Goal: Information Seeking & Learning: Learn about a topic

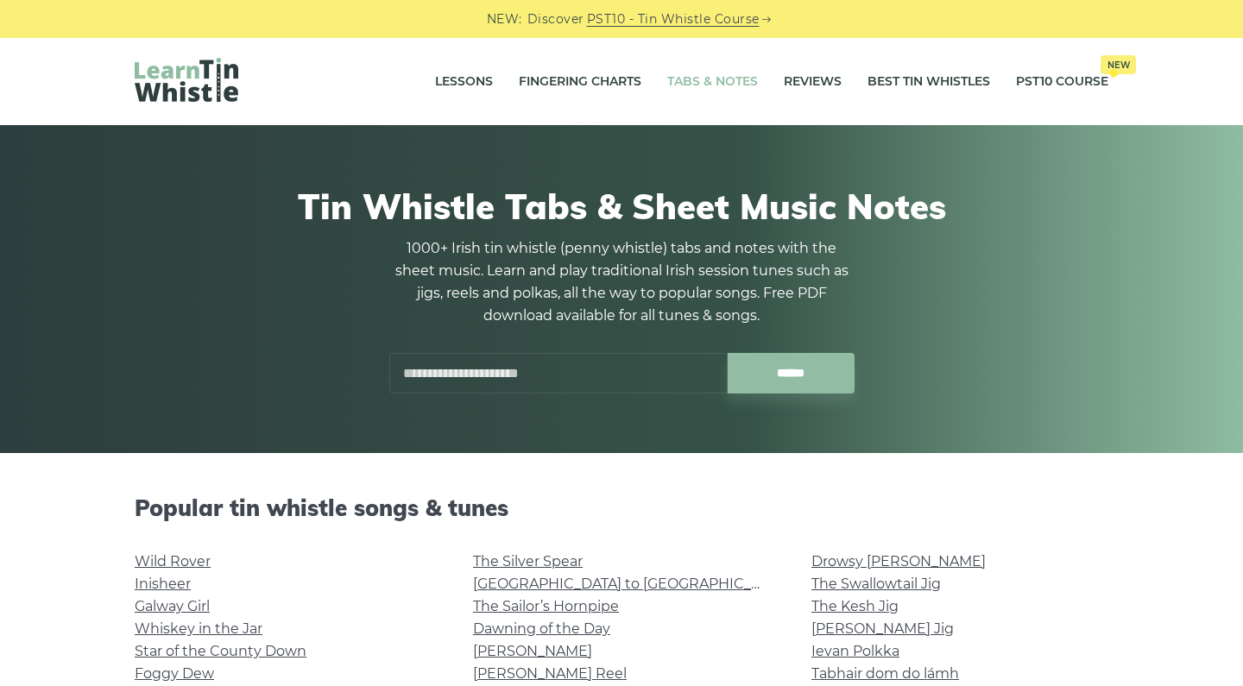
scroll to position [71, 0]
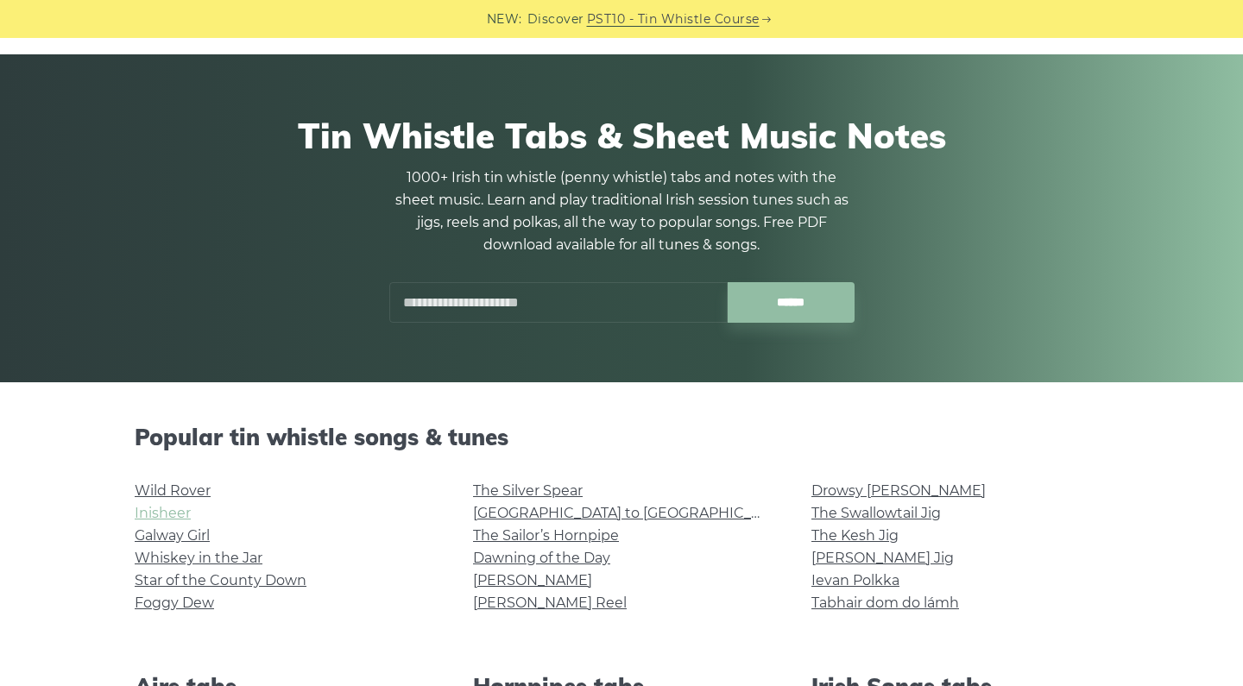
click at [182, 509] on link "Inisheer" at bounding box center [163, 513] width 56 height 16
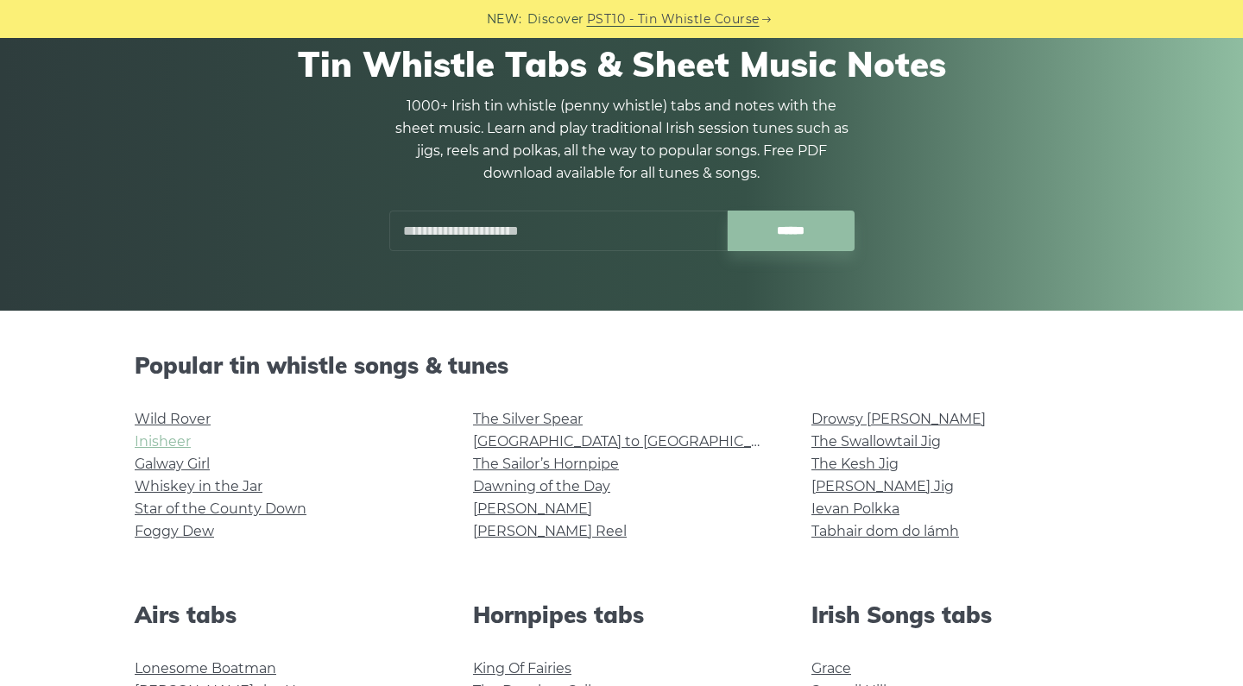
scroll to position [199, 0]
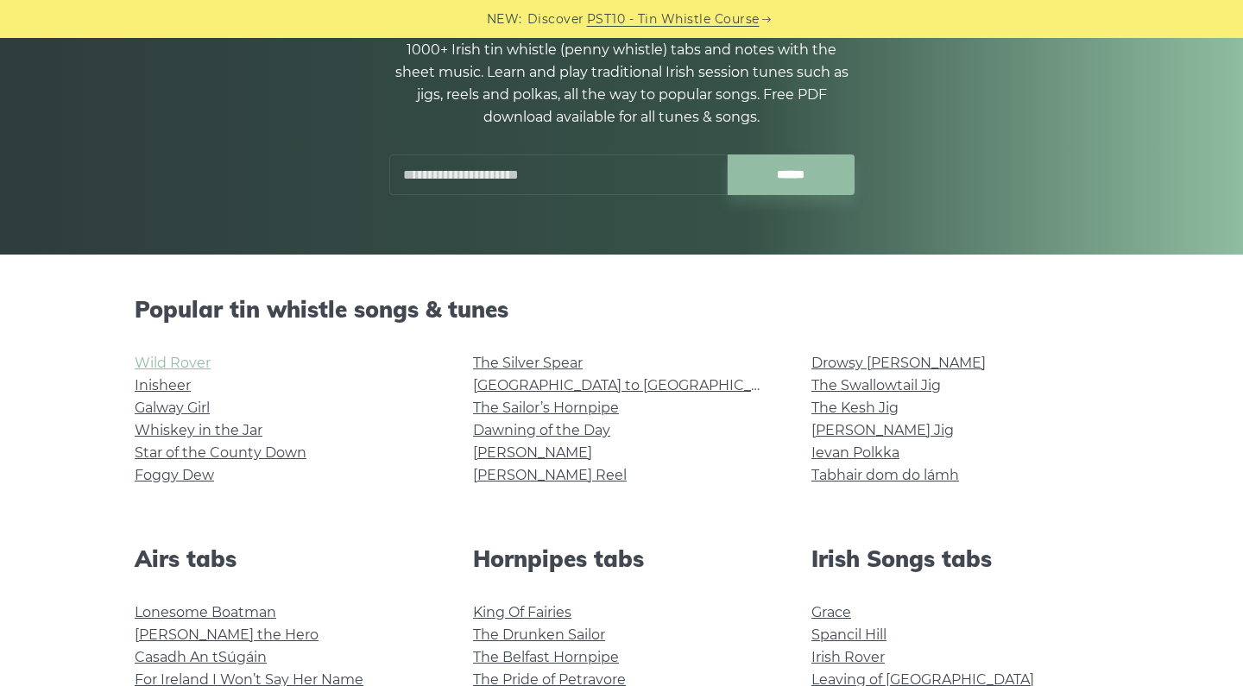
click at [146, 362] on link "Wild Rover" at bounding box center [173, 363] width 76 height 16
click at [168, 403] on link "Galway Girl" at bounding box center [172, 408] width 75 height 16
click at [156, 432] on link "Whiskey in the Jar" at bounding box center [199, 430] width 128 height 16
click at [158, 451] on link "Star of the County Down" at bounding box center [221, 453] width 172 height 16
click at [155, 475] on link "Foggy Dew" at bounding box center [174, 475] width 79 height 16
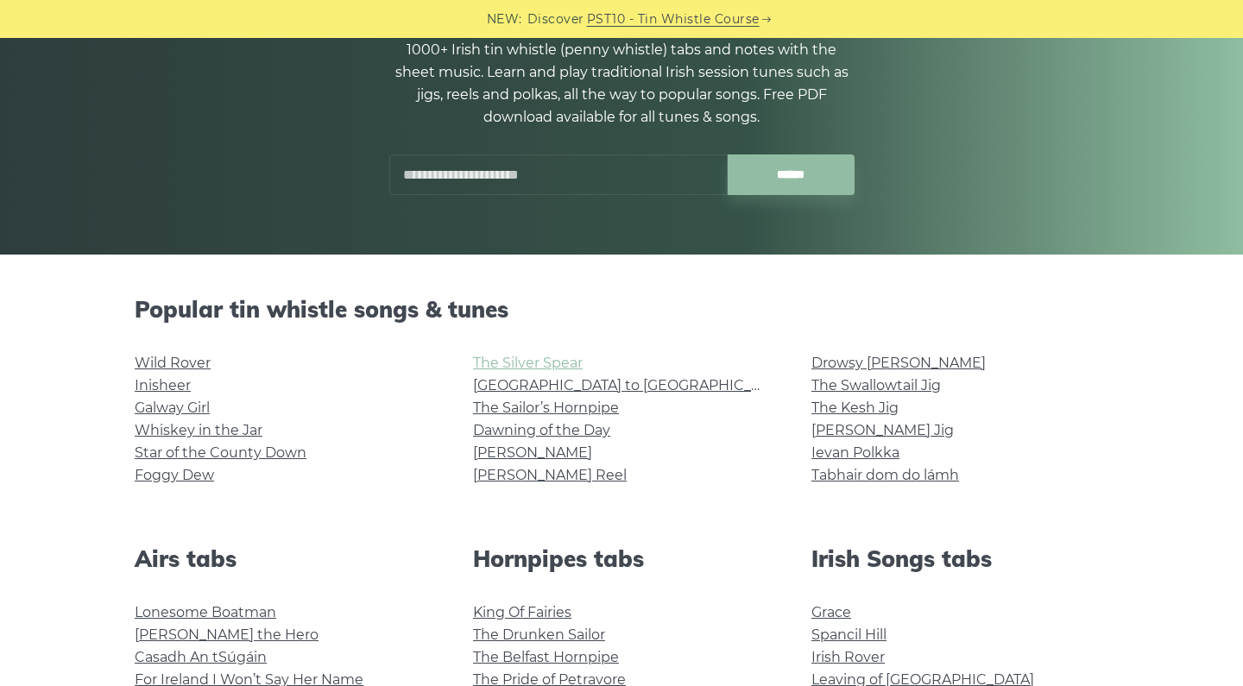
click at [513, 369] on link "The Silver Spear" at bounding box center [528, 363] width 110 height 16
click at [500, 393] on li "[GEOGRAPHIC_DATA] to [GEOGRAPHIC_DATA]" at bounding box center [621, 386] width 297 height 22
click at [501, 391] on link "[GEOGRAPHIC_DATA] to [GEOGRAPHIC_DATA]" at bounding box center [632, 385] width 319 height 16
click at [520, 412] on link "The Sailor’s Hornpipe" at bounding box center [546, 408] width 146 height 16
click at [568, 435] on link "Dawning of the Day" at bounding box center [541, 430] width 137 height 16
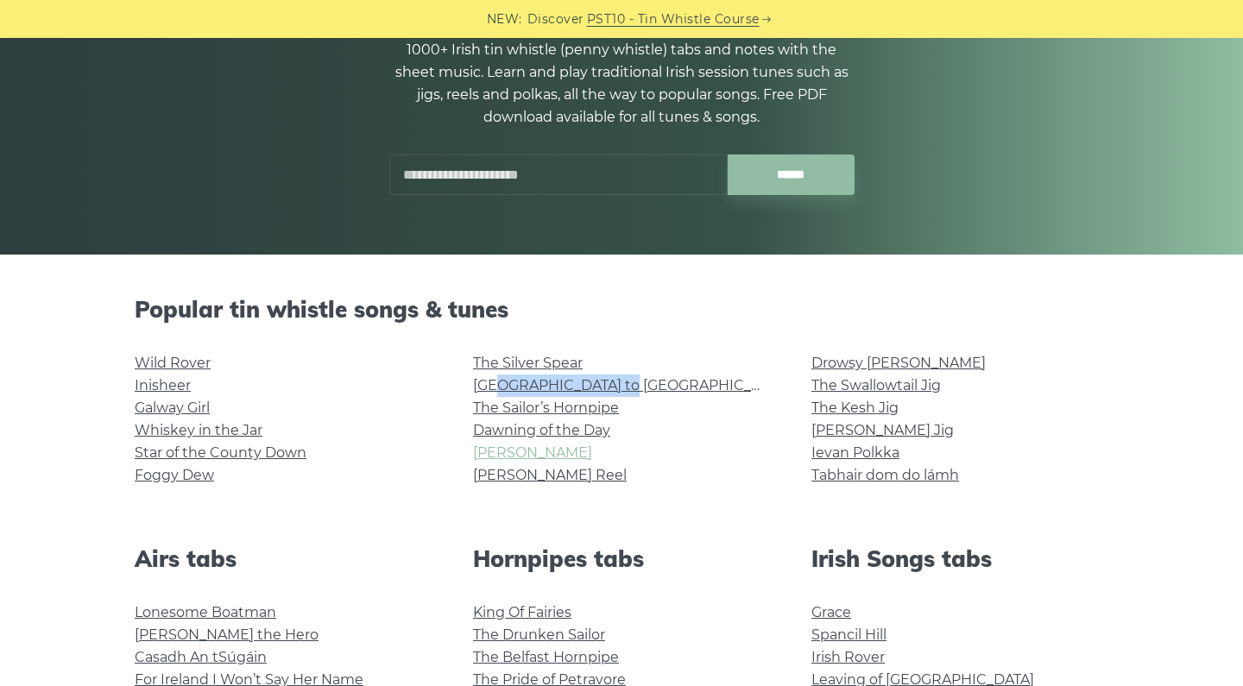
click at [496, 452] on link "[PERSON_NAME]" at bounding box center [532, 453] width 119 height 16
click at [516, 475] on link "[PERSON_NAME] Reel" at bounding box center [550, 475] width 154 height 16
click at [833, 361] on link "Drowsy [PERSON_NAME]" at bounding box center [899, 363] width 174 height 16
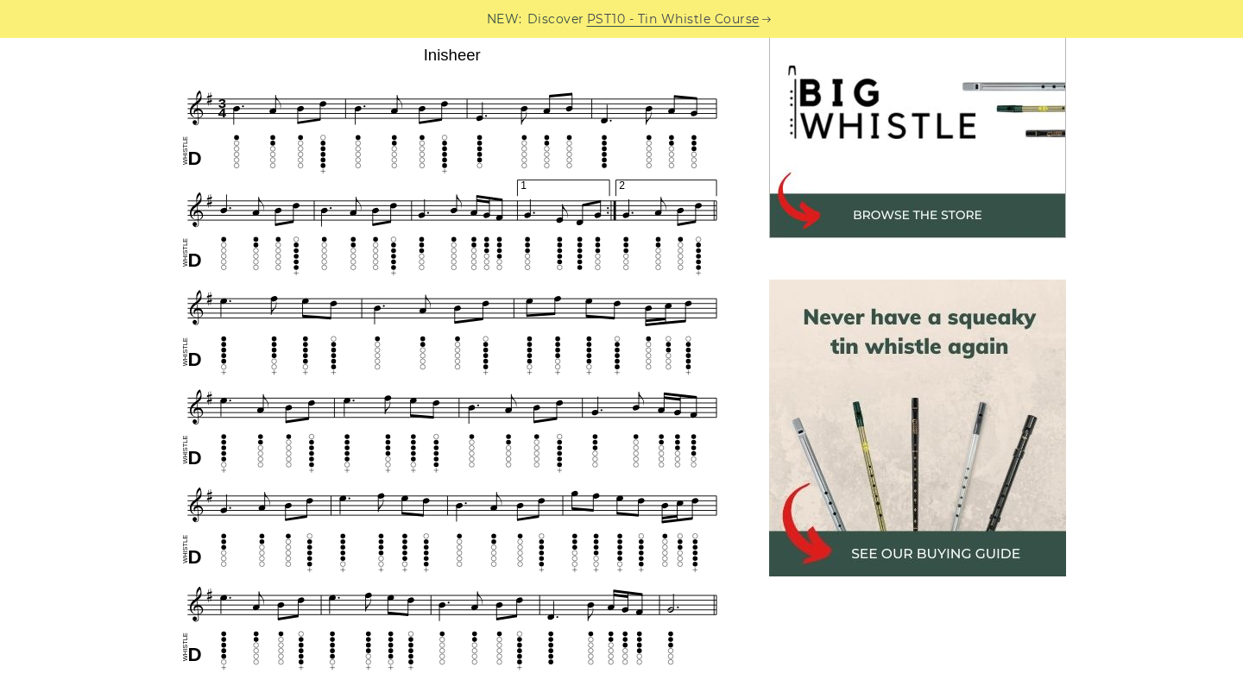
scroll to position [552, 0]
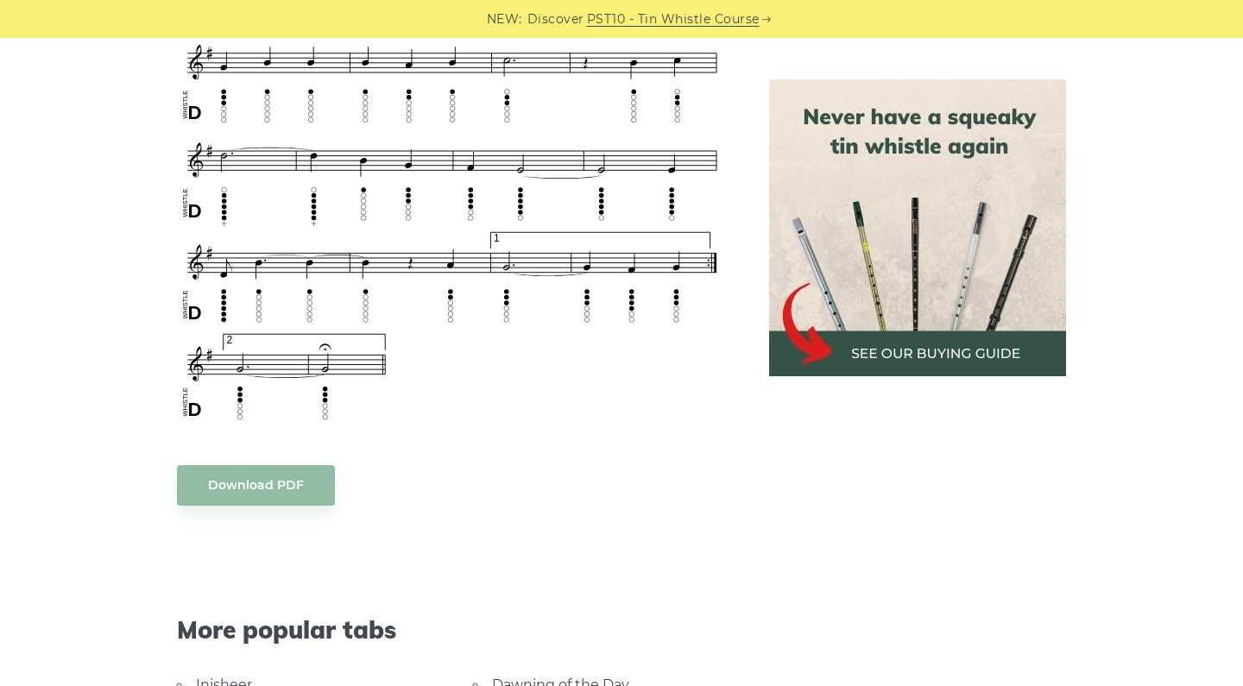
scroll to position [1168, 0]
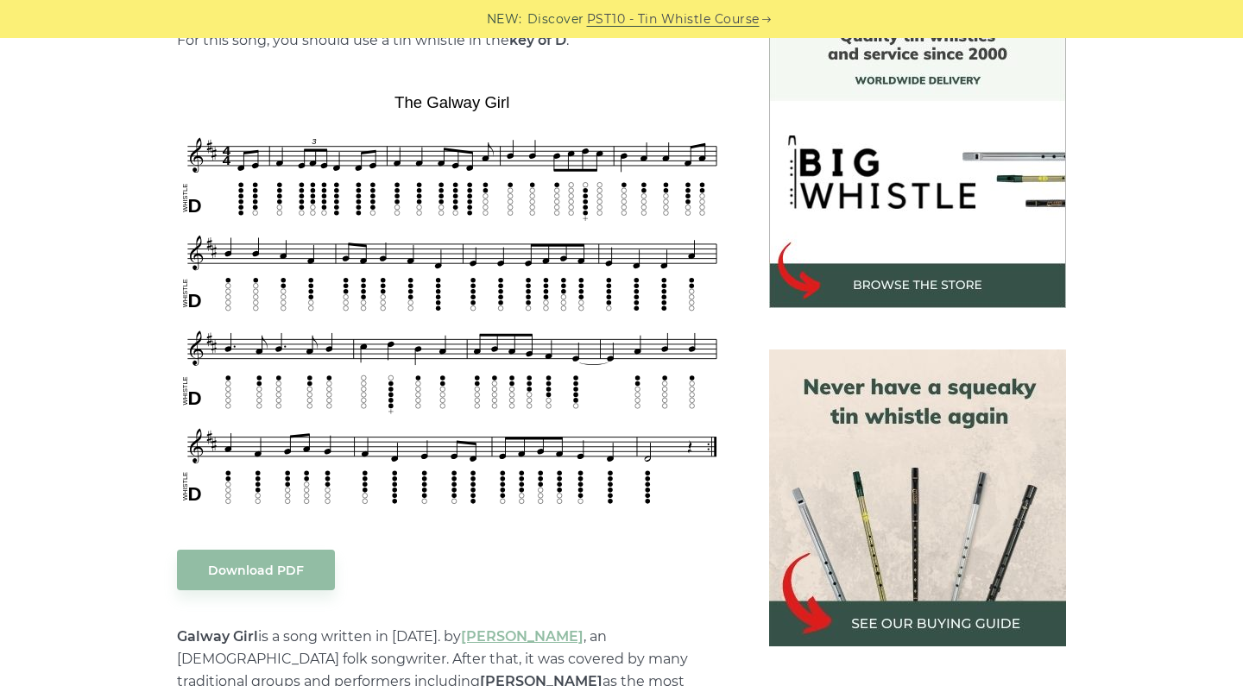
scroll to position [554, 0]
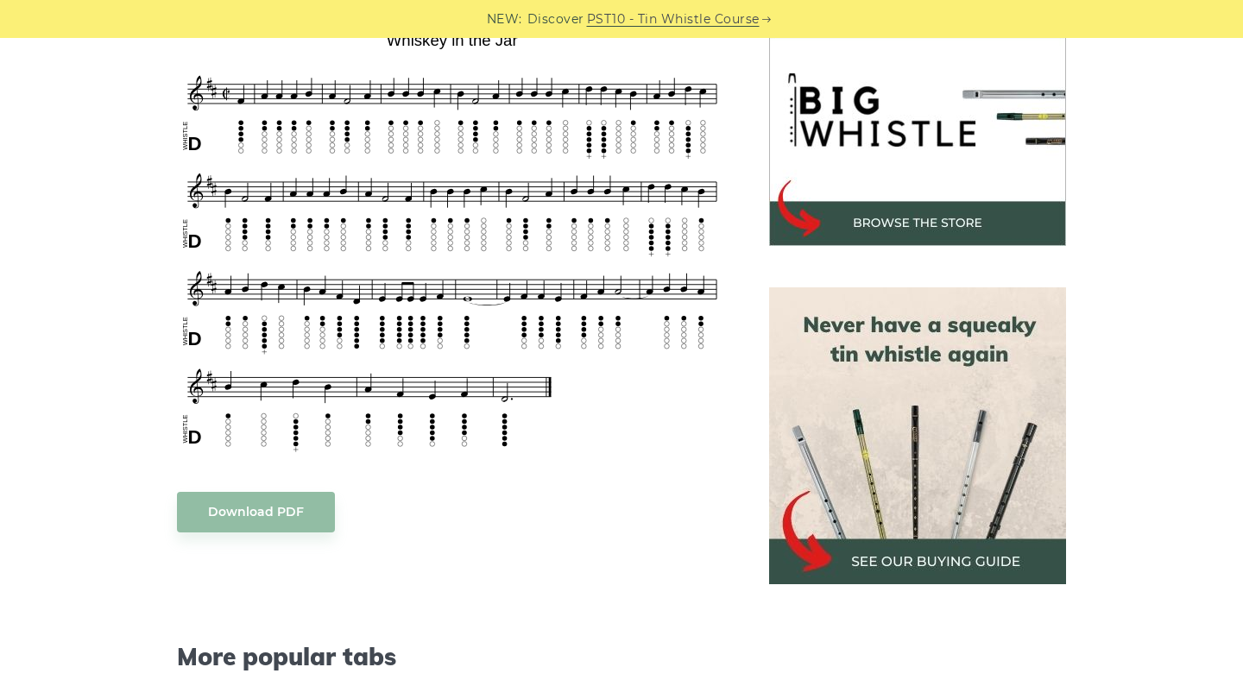
scroll to position [531, 0]
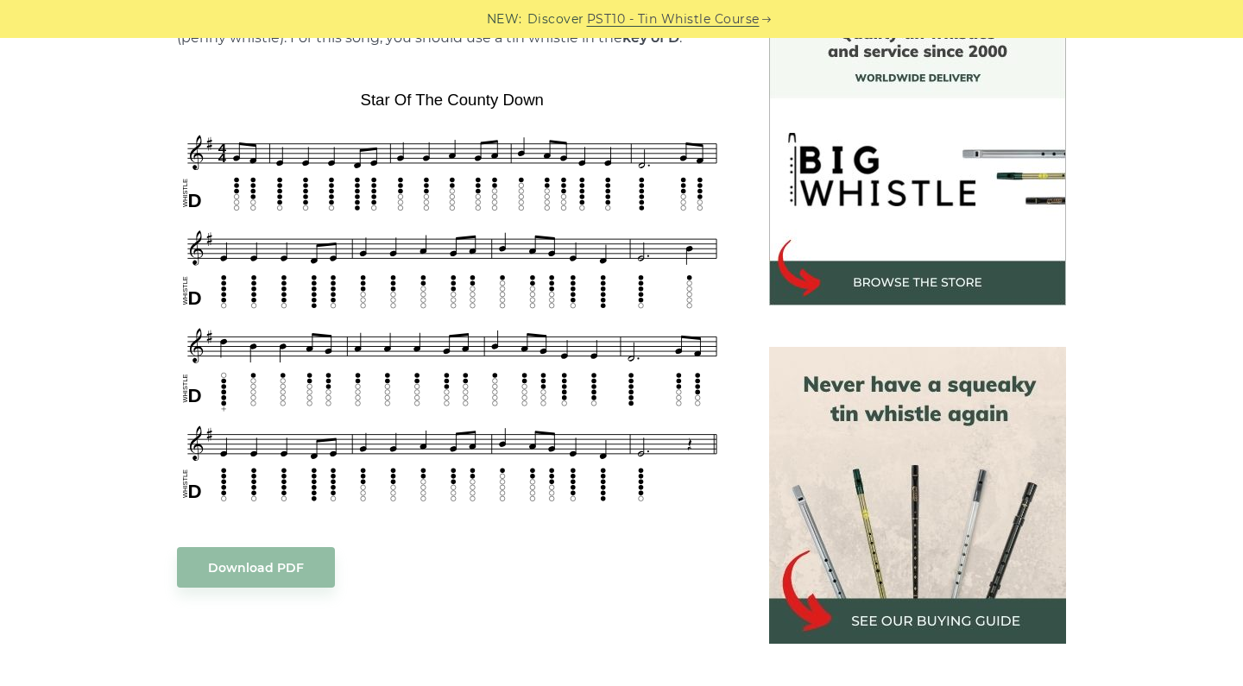
scroll to position [493, 0]
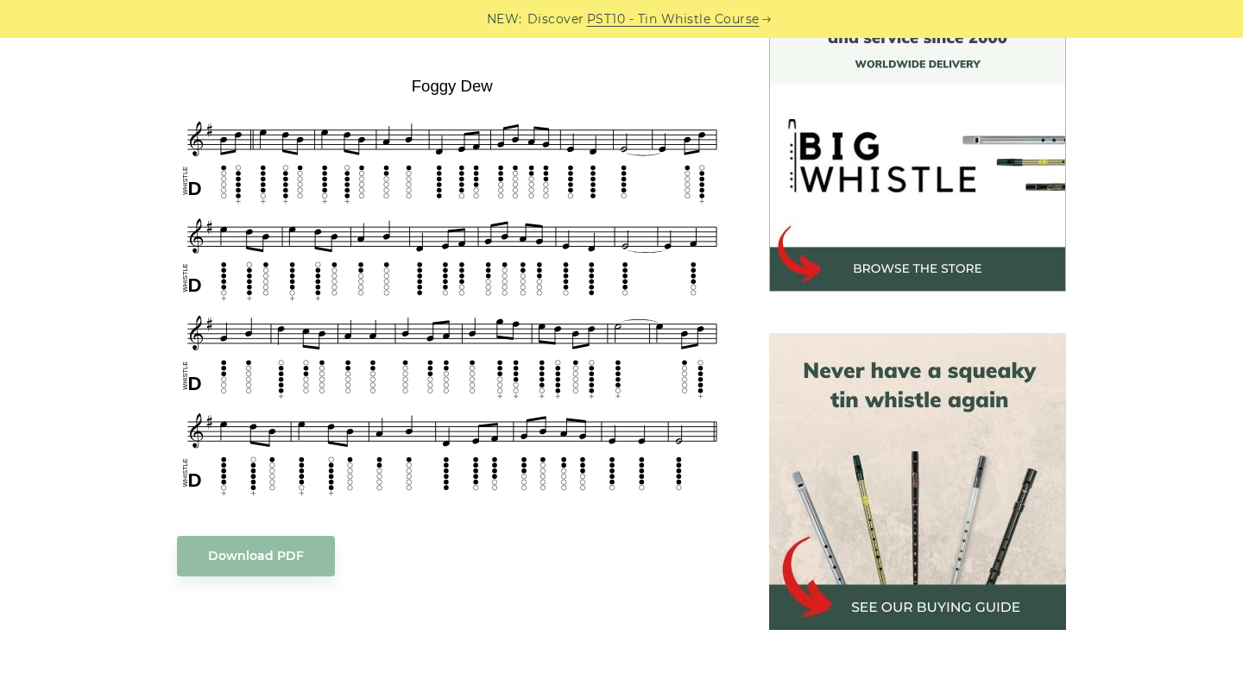
scroll to position [502, 0]
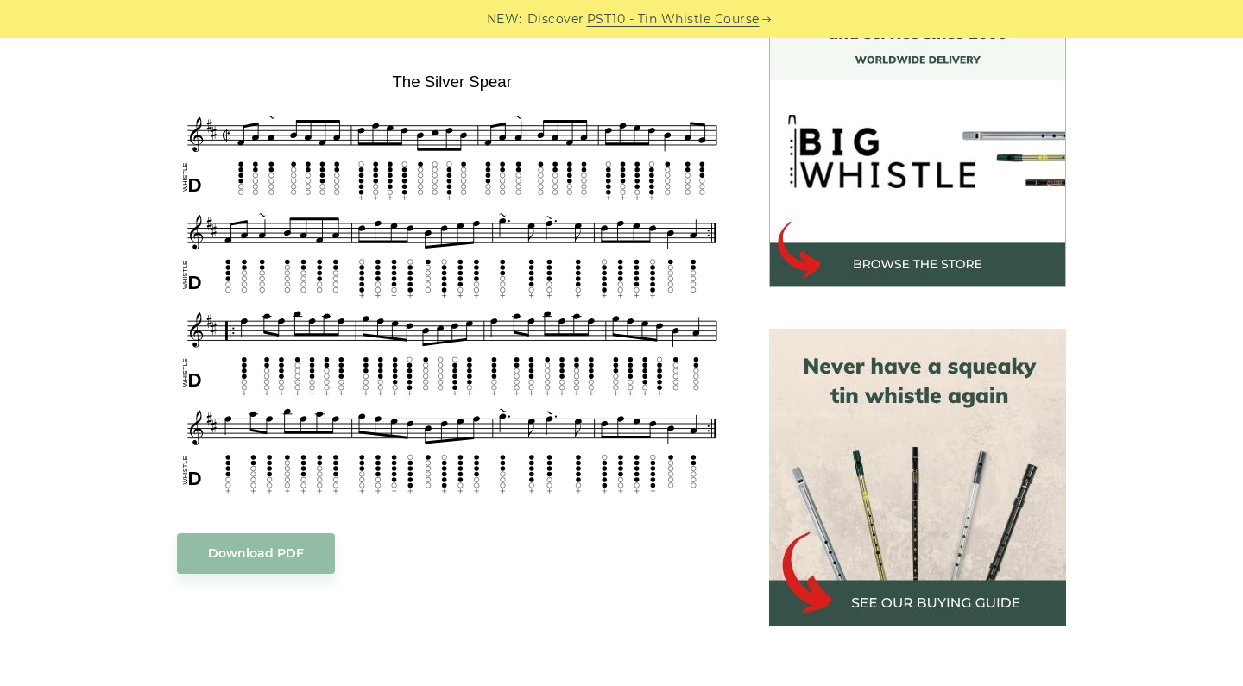
scroll to position [495, 0]
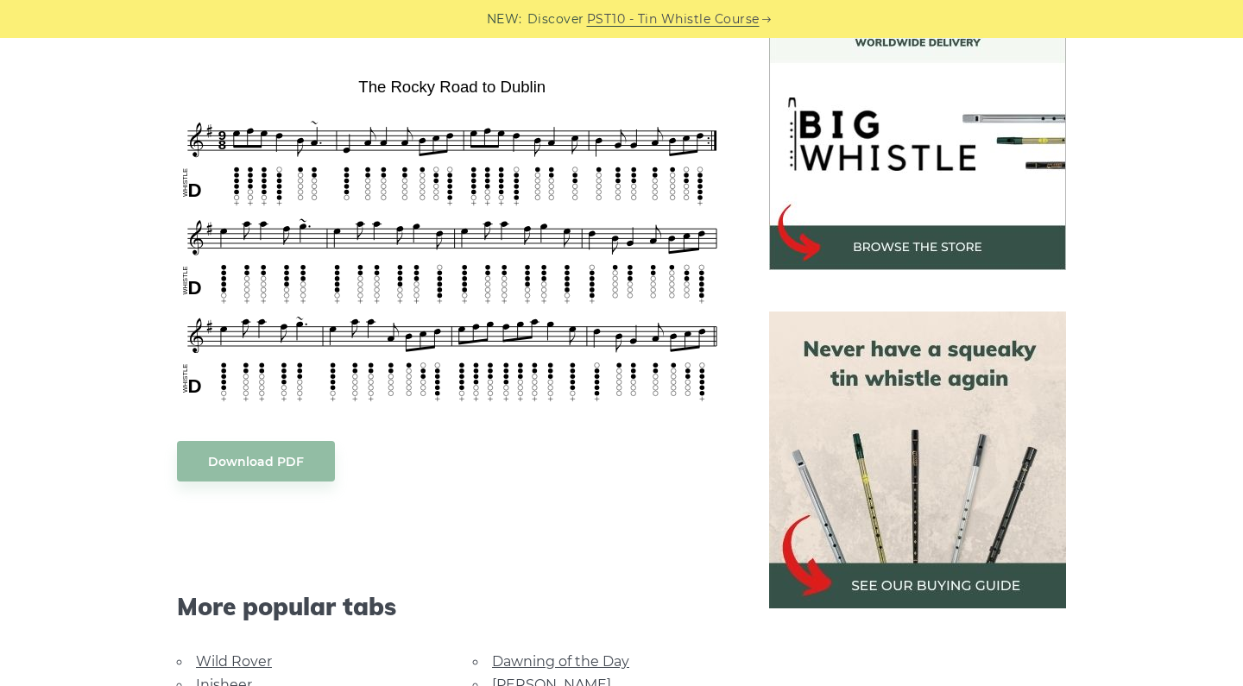
scroll to position [521, 0]
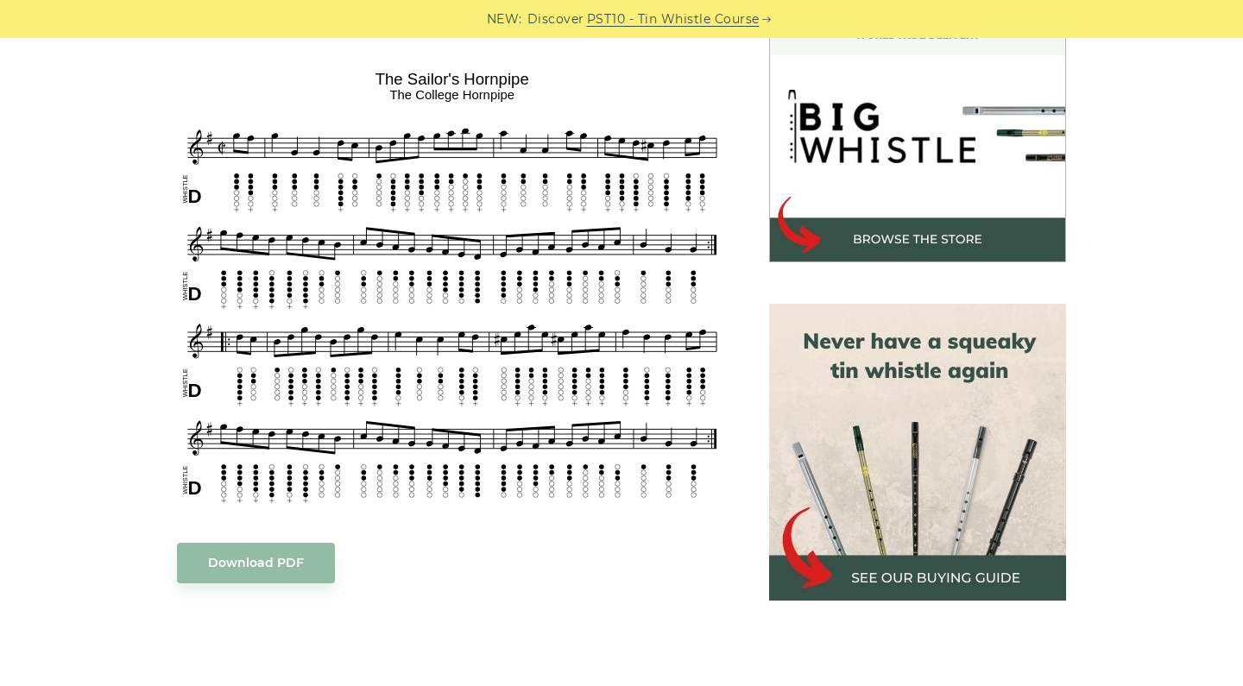
scroll to position [538, 0]
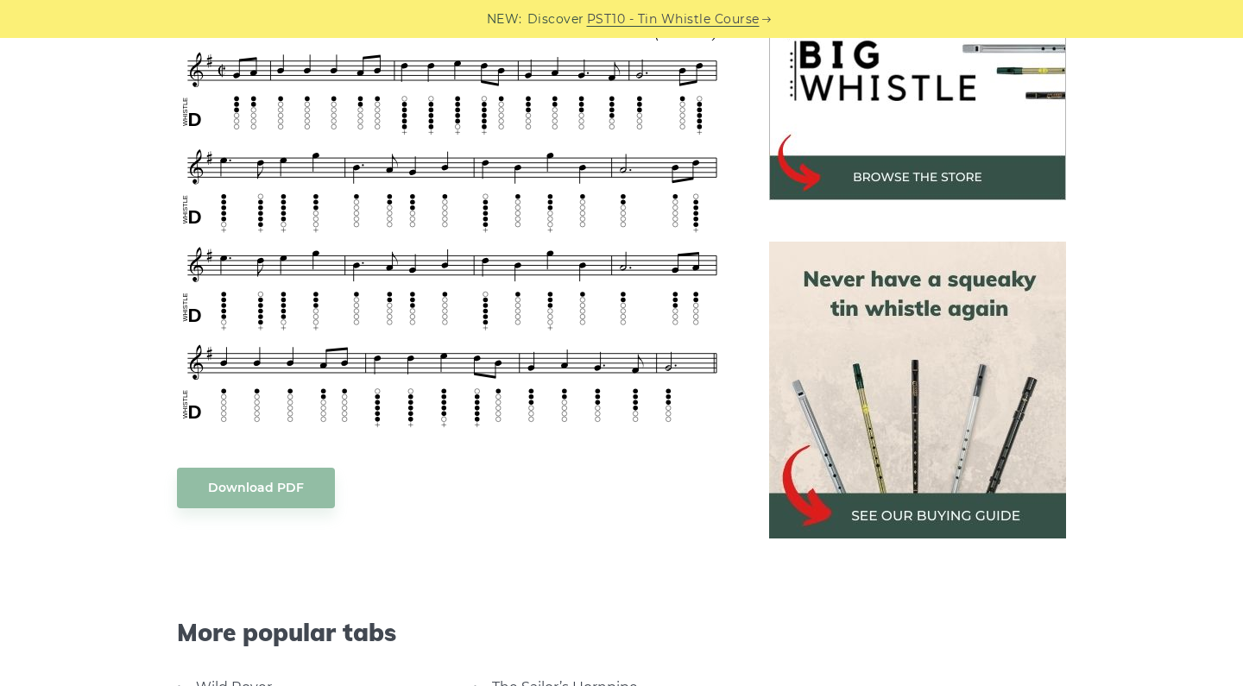
scroll to position [537, 0]
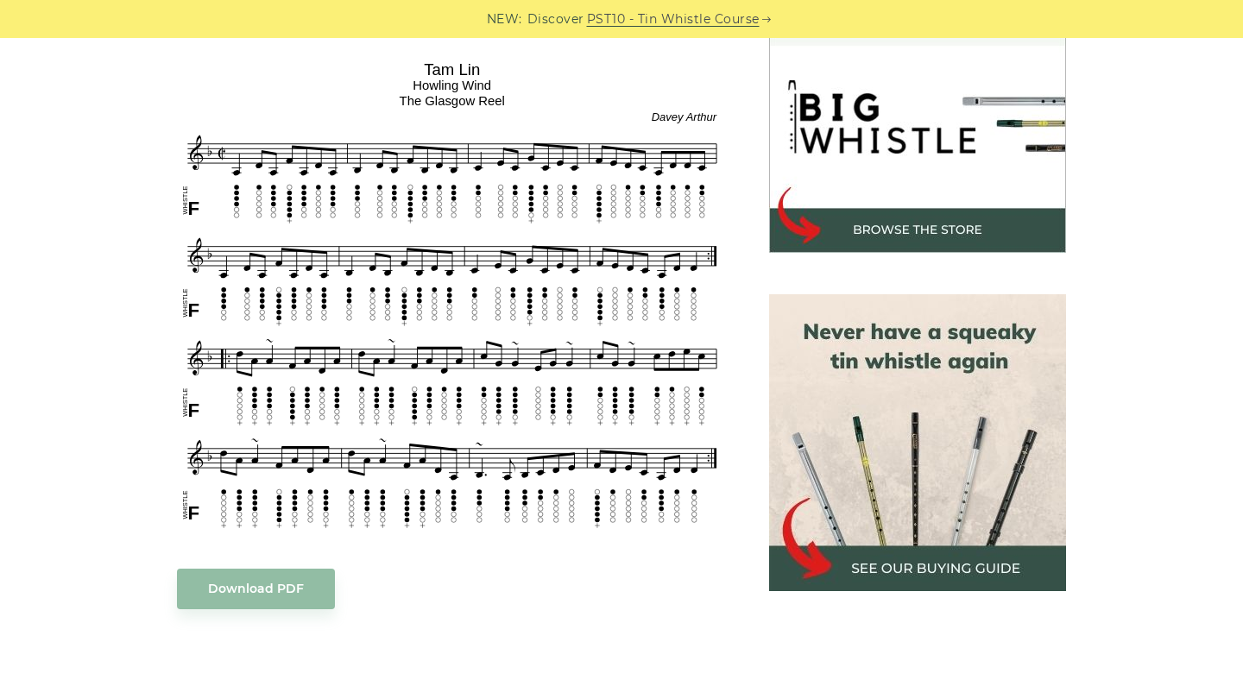
scroll to position [533, 0]
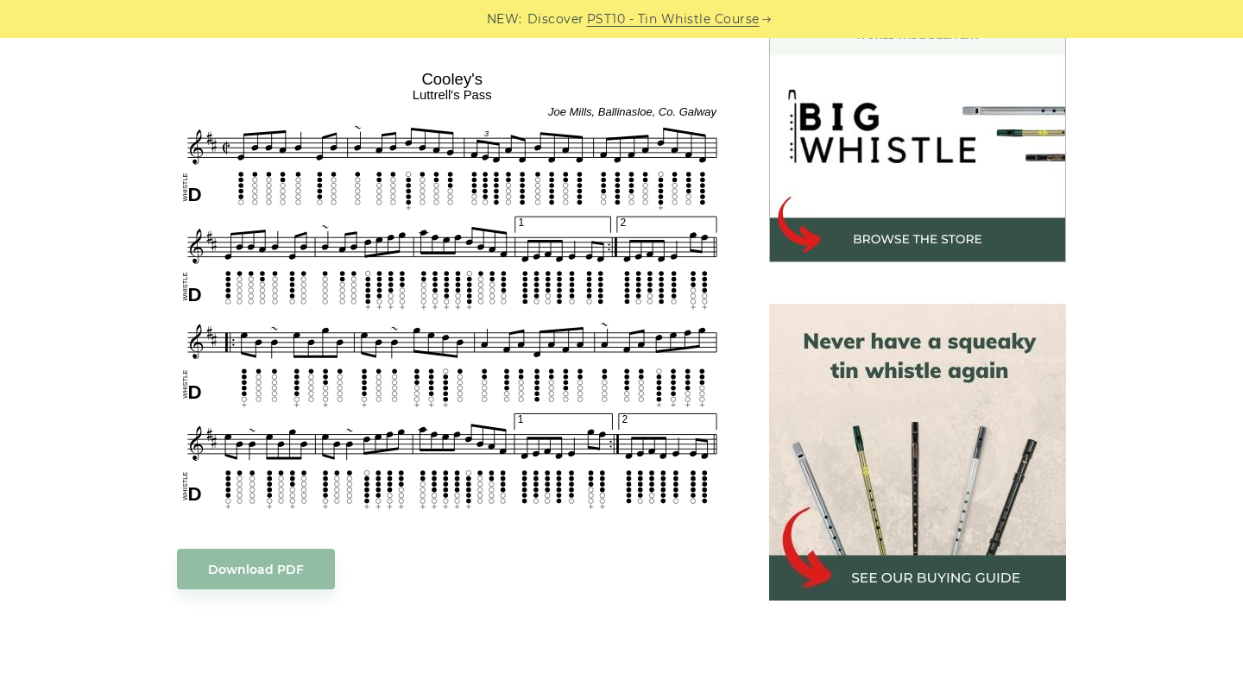
scroll to position [545, 0]
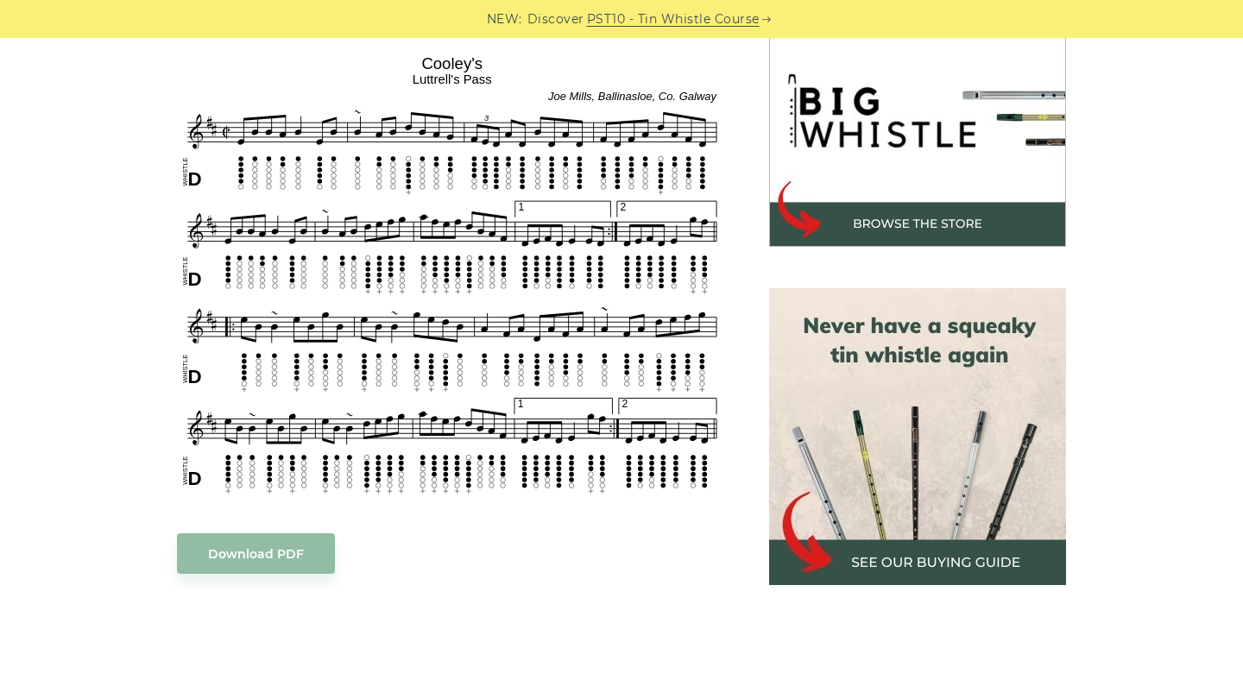
click at [108, 400] on div "Sheet music notes and tab to play [PERSON_NAME] Reel on a tin whistle ([PERSON_…" at bounding box center [621, 548] width 1057 height 1197
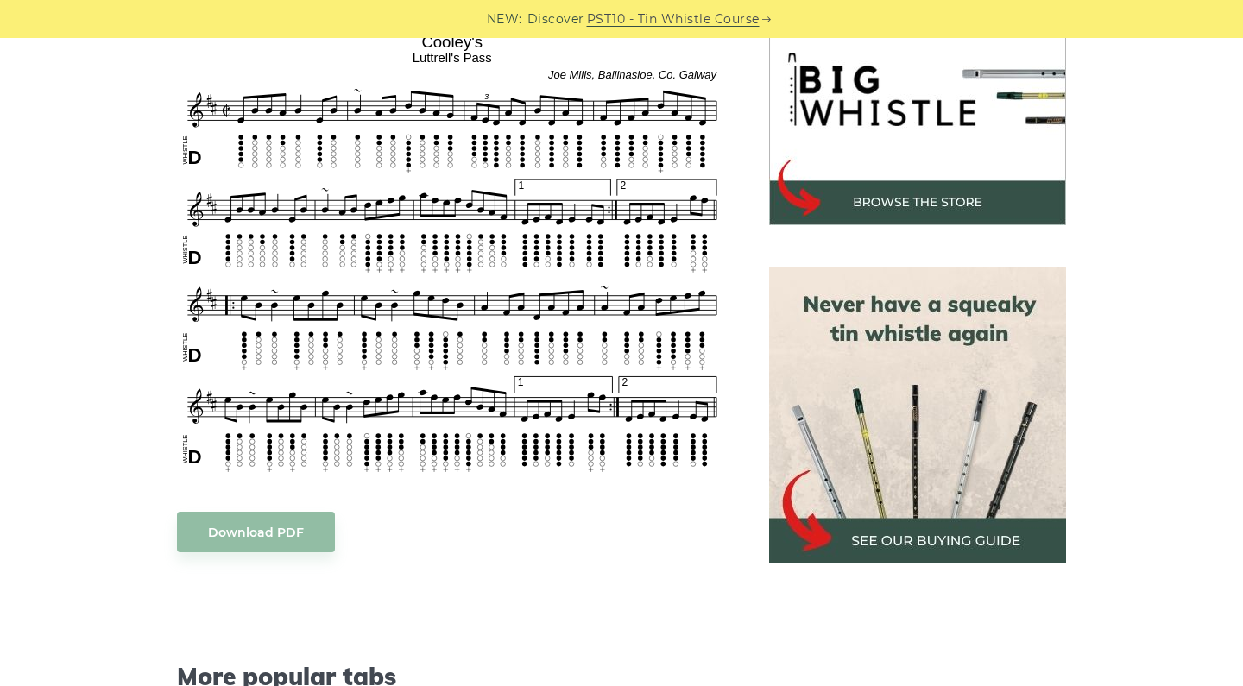
scroll to position [574, 0]
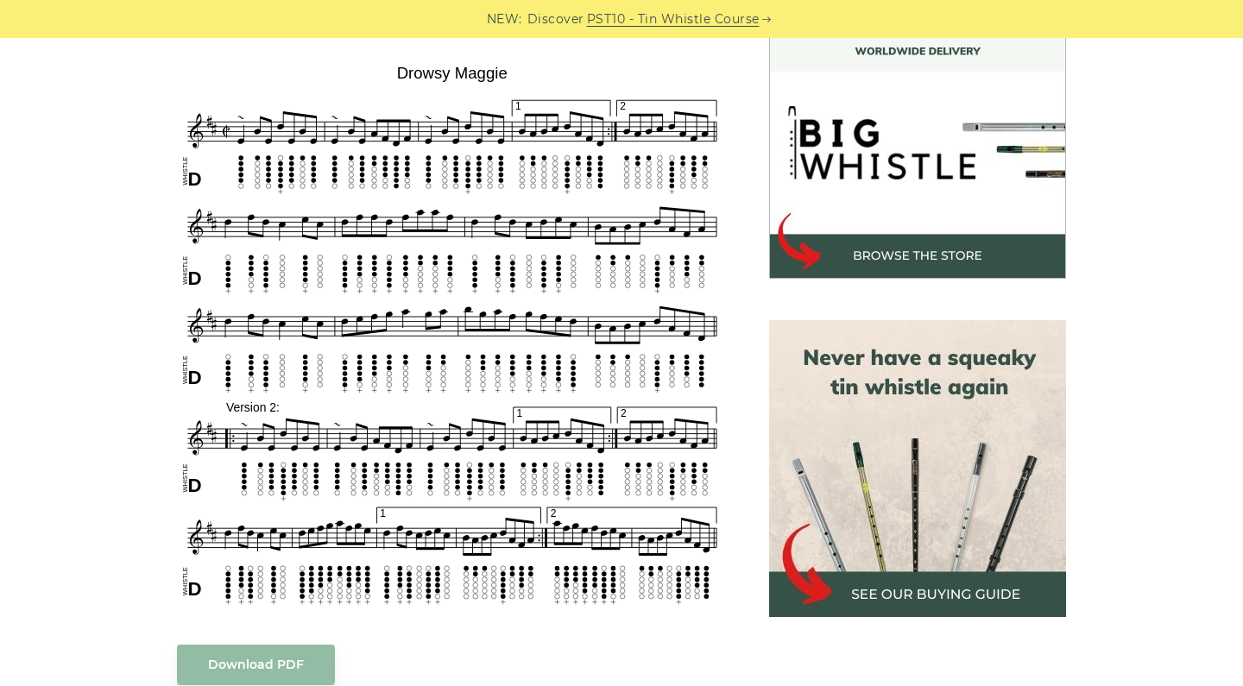
scroll to position [523, 0]
